Goal: Task Accomplishment & Management: Use online tool/utility

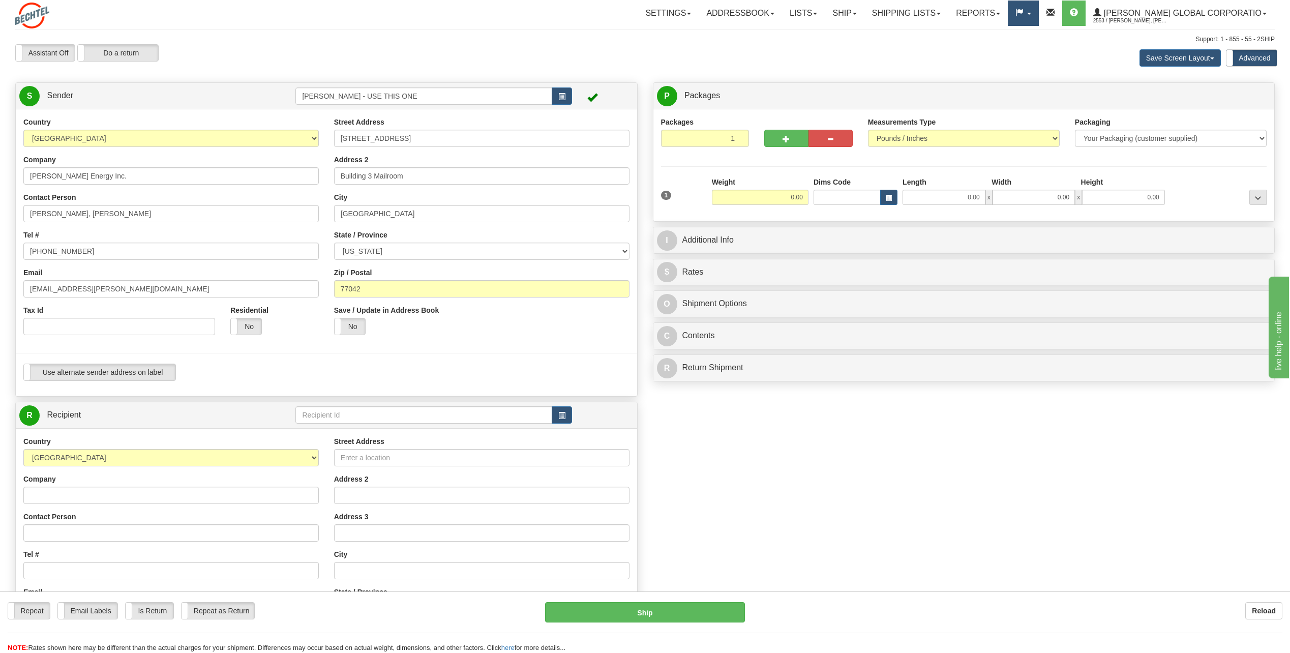
click at [1031, 14] on span at bounding box center [1029, 14] width 4 height 2
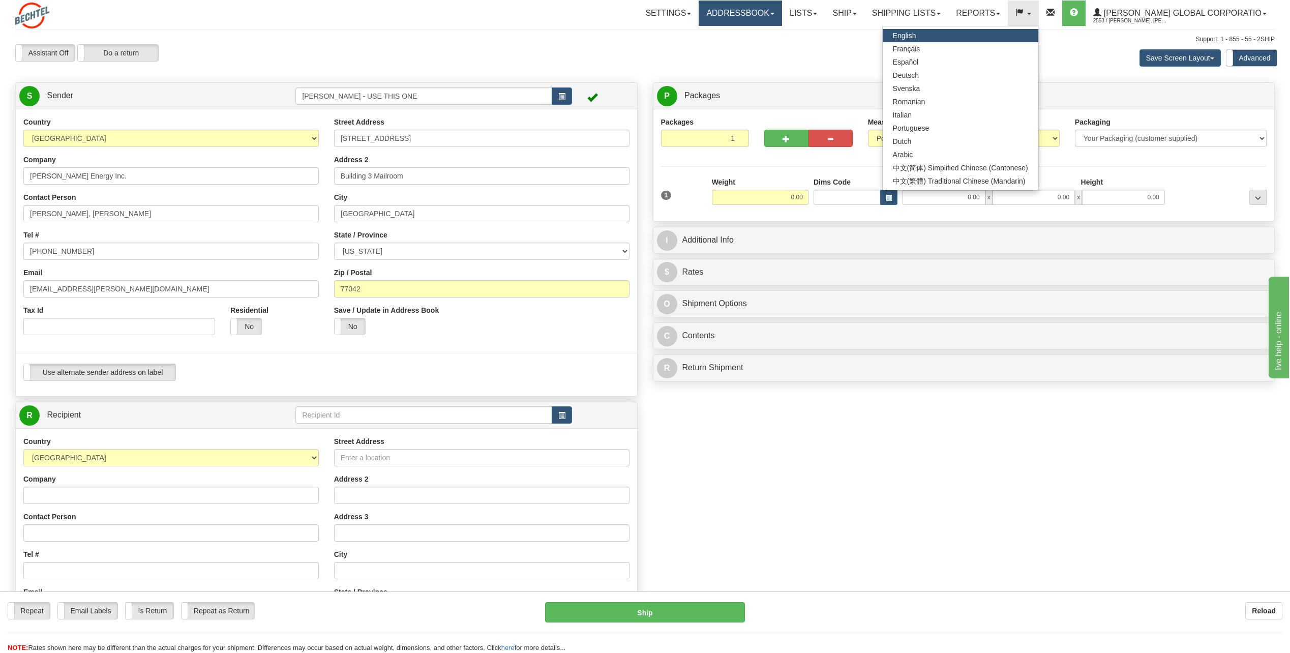
click at [725, 24] on link "Addressbook" at bounding box center [739, 13] width 83 height 25
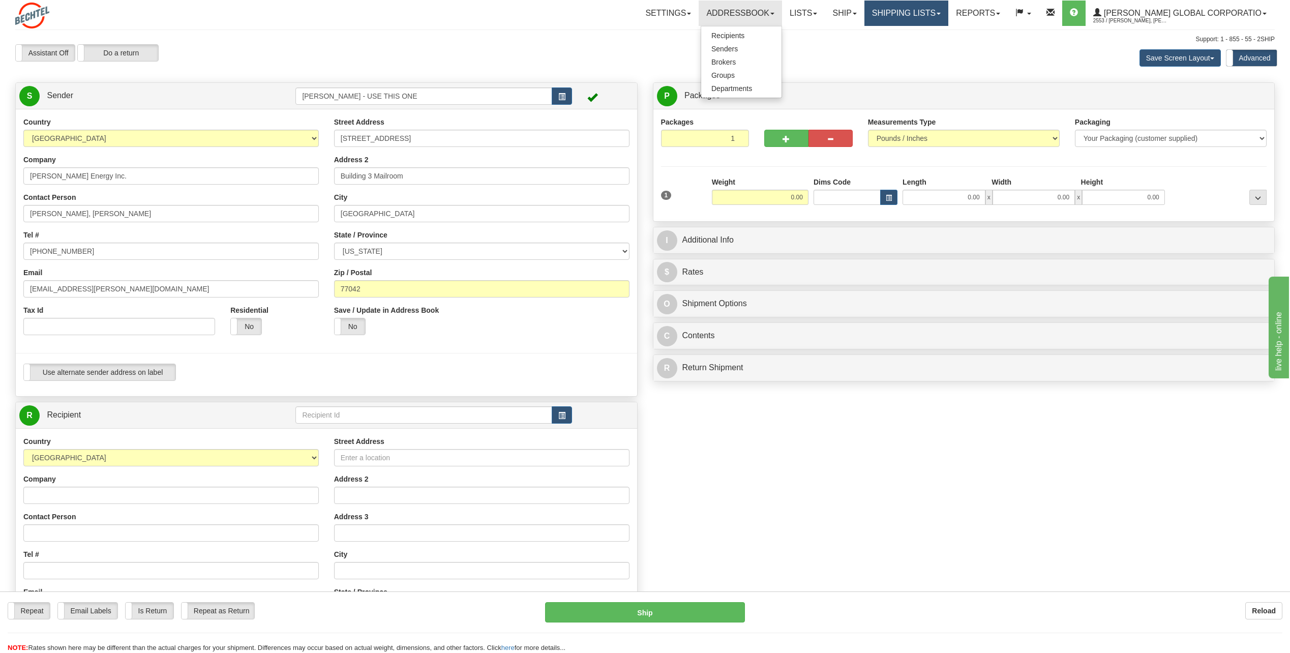
click at [948, 15] on link "Shipping lists" at bounding box center [906, 13] width 84 height 25
click at [918, 32] on span "Current Shipments" at bounding box center [888, 36] width 59 height 8
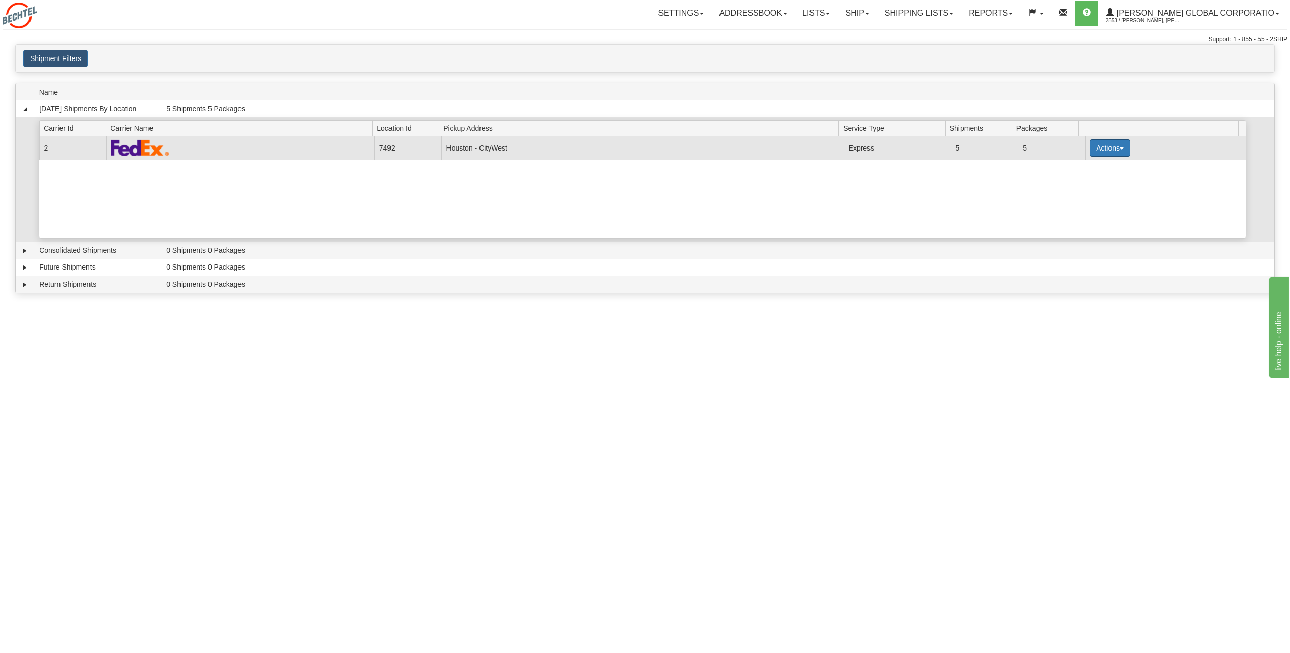
click at [1113, 144] on button "Actions" at bounding box center [1109, 147] width 41 height 17
click at [1078, 165] on span "Details" at bounding box center [1071, 166] width 27 height 7
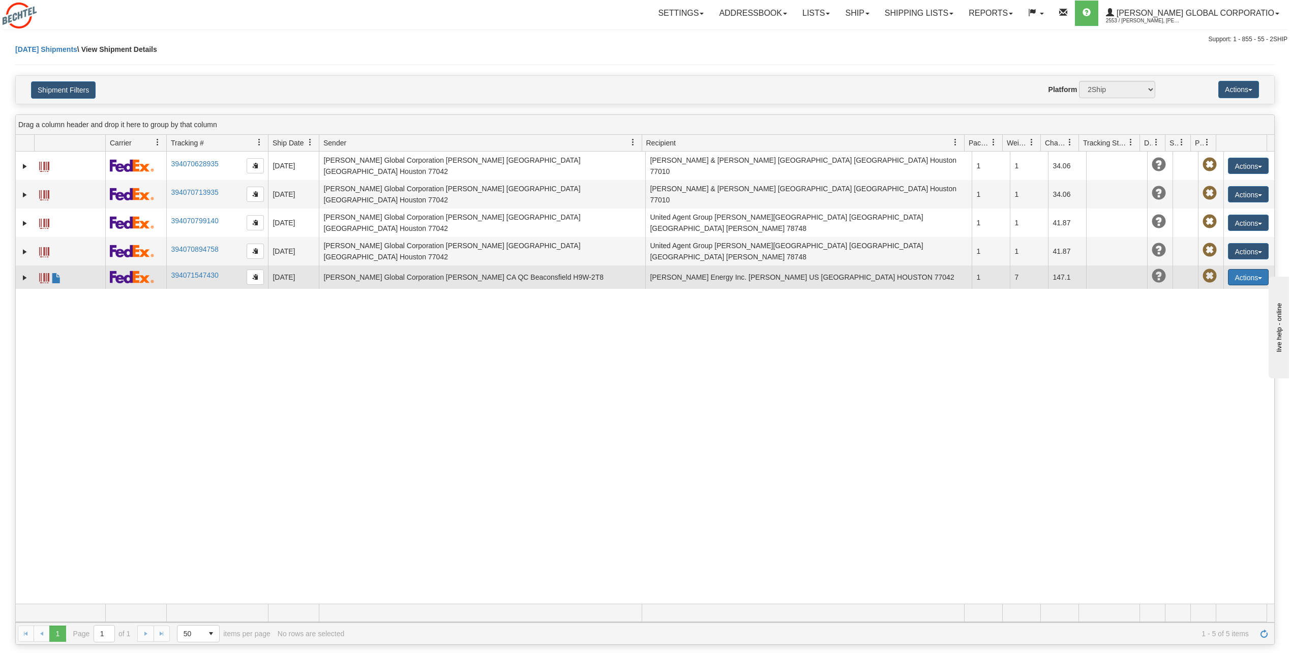
click at [1254, 269] on button "Actions" at bounding box center [1248, 277] width 41 height 16
click at [1211, 289] on link "Edit" at bounding box center [1226, 295] width 81 height 13
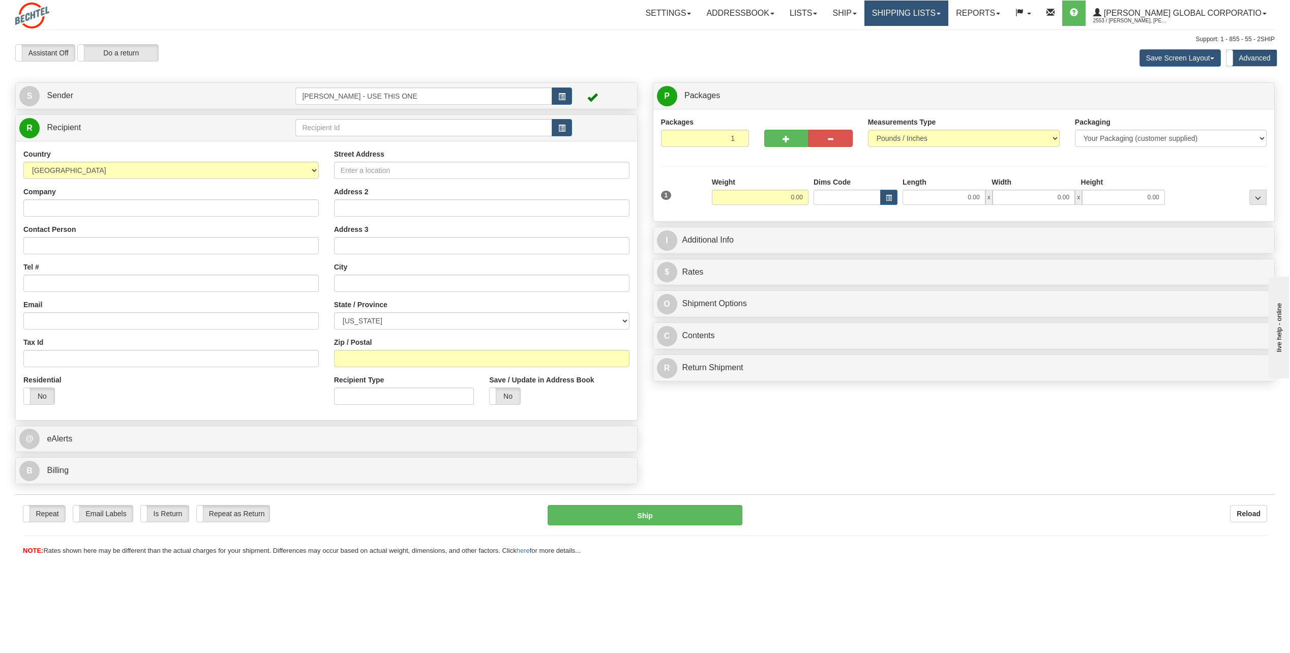
click at [948, 14] on link "Shipping lists" at bounding box center [906, 13] width 84 height 25
click at [918, 35] on span "Current Shipments" at bounding box center [888, 36] width 59 height 8
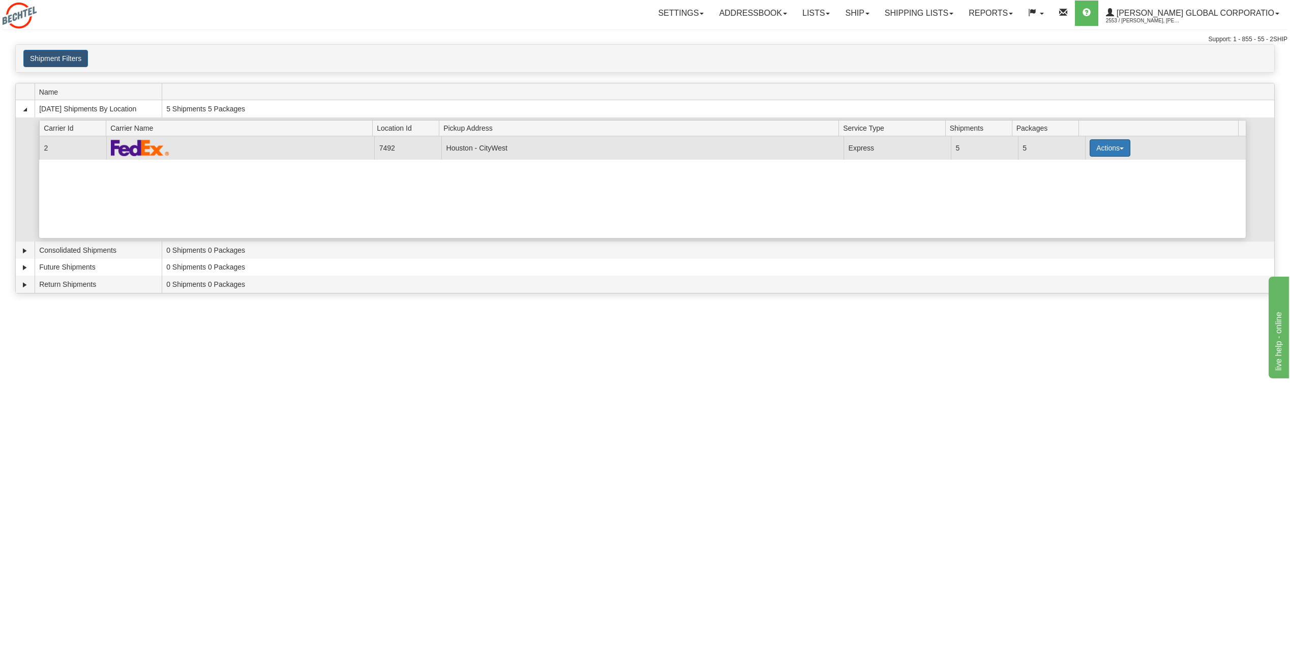
click at [1116, 146] on button "Actions" at bounding box center [1109, 147] width 41 height 17
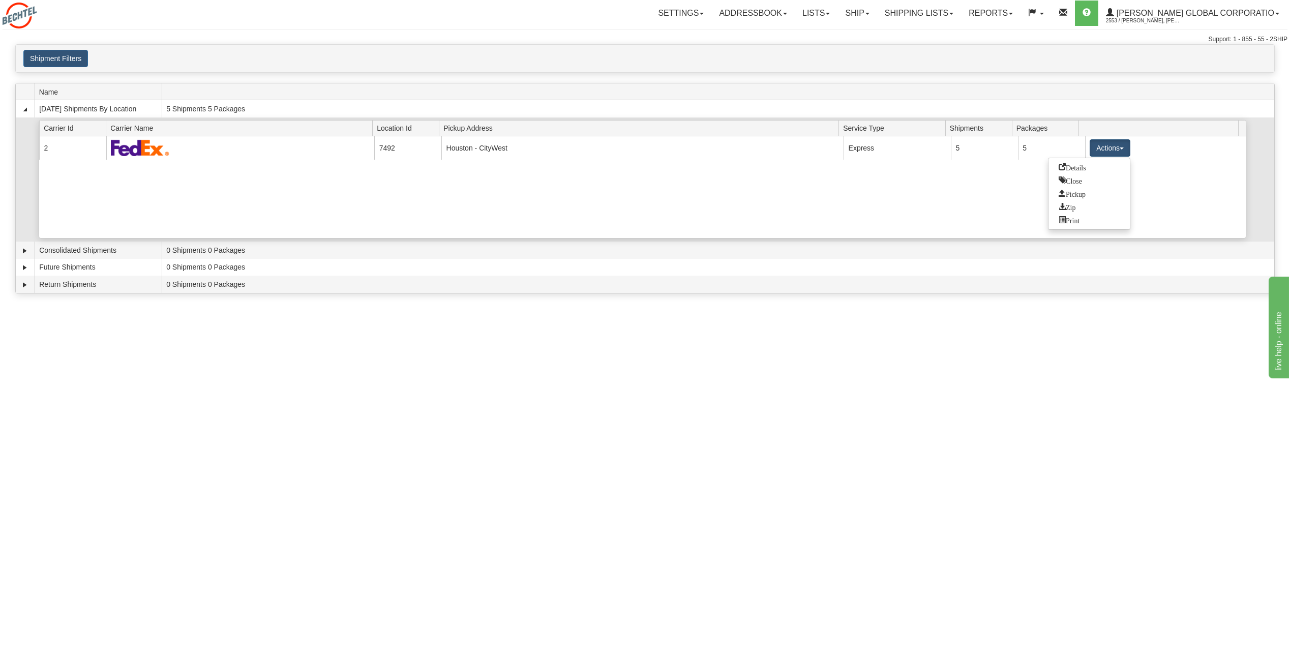
click at [1079, 166] on span "Details" at bounding box center [1071, 166] width 27 height 7
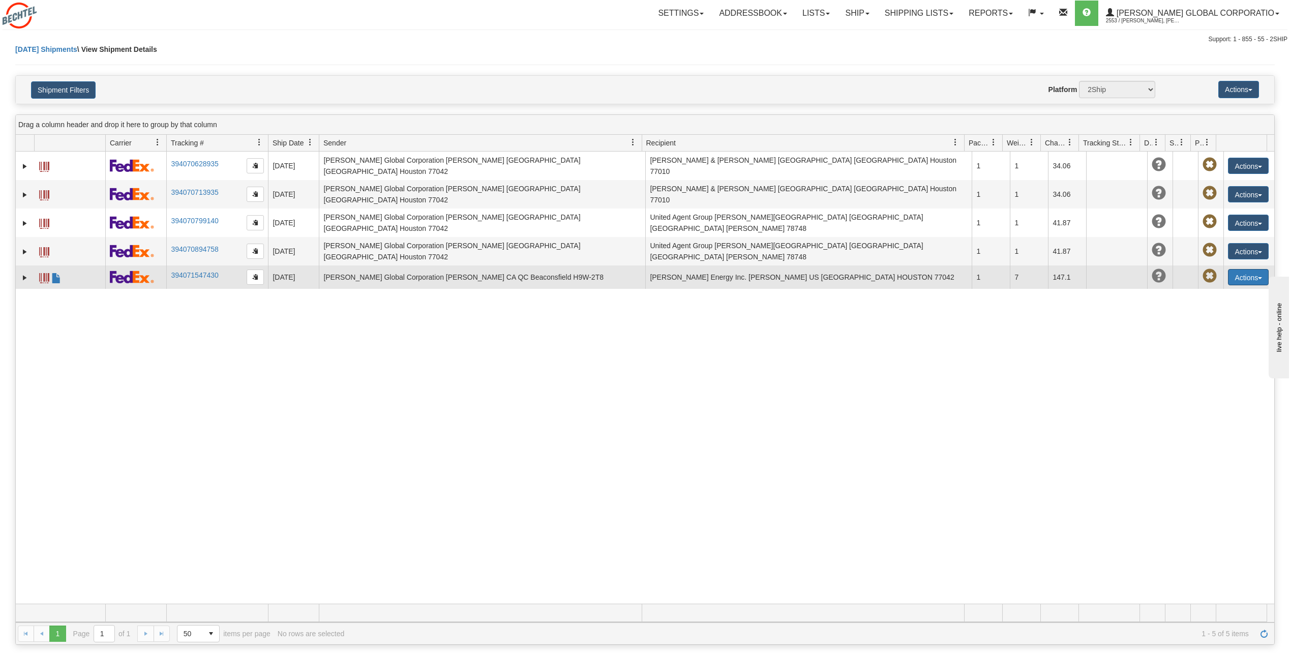
click at [1256, 269] on button "Actions" at bounding box center [1248, 277] width 41 height 16
click at [1207, 289] on link "Edit" at bounding box center [1226, 295] width 81 height 13
